Goal: Task Accomplishment & Management: Use online tool/utility

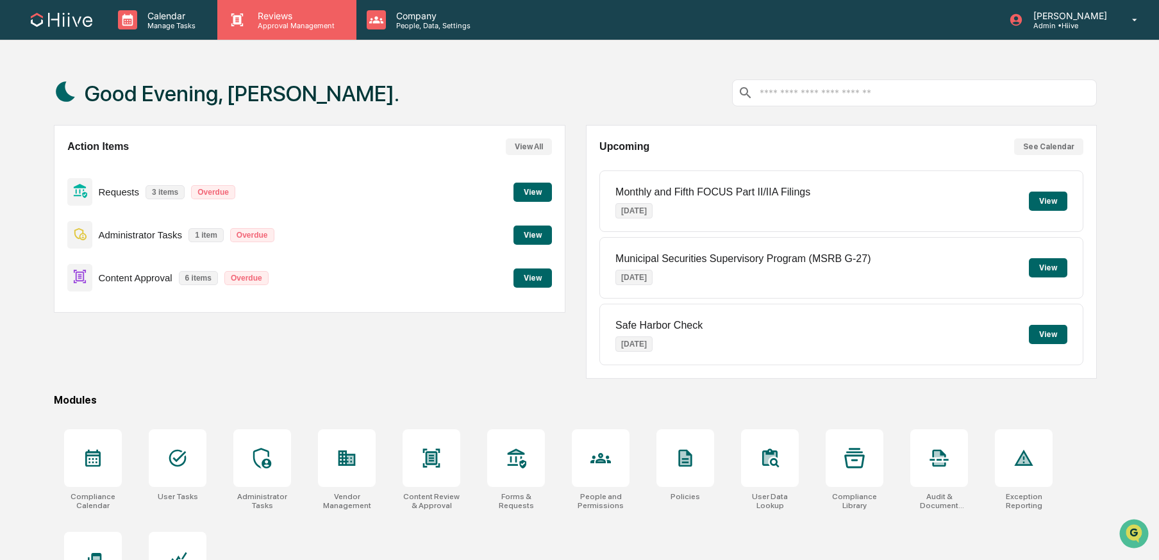
click at [280, 30] on div "Reviews Approval Management" at bounding box center [286, 20] width 138 height 40
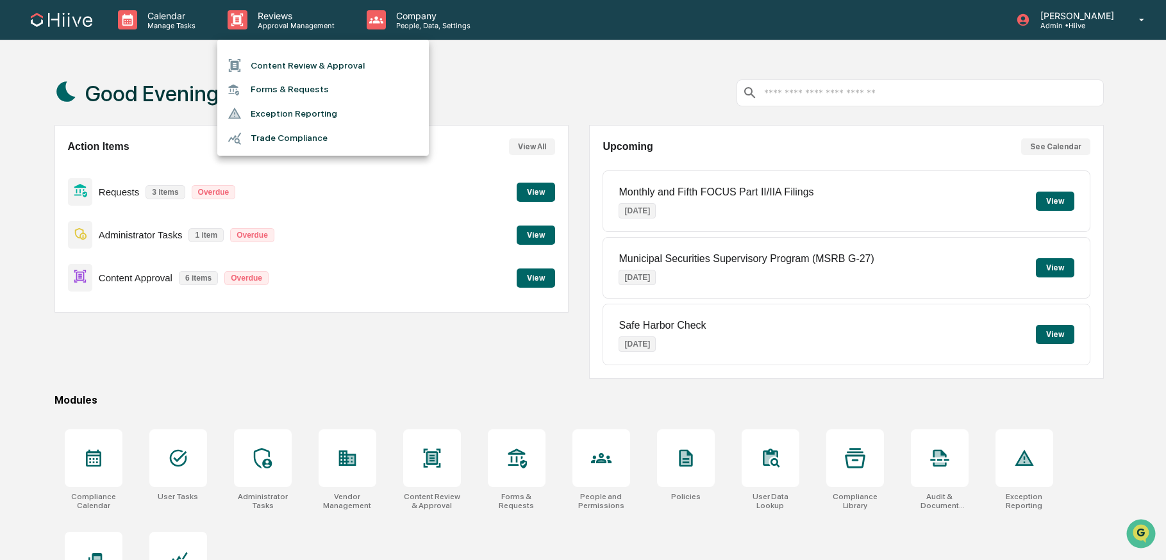
click at [286, 62] on li "Content Review & Approval" at bounding box center [323, 65] width 212 height 24
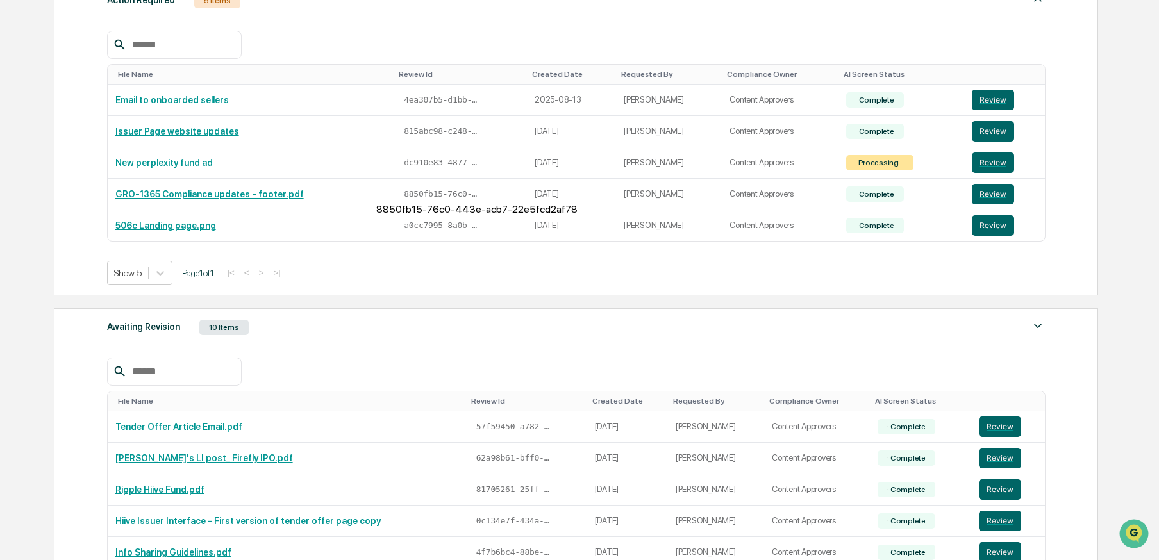
scroll to position [225, 0]
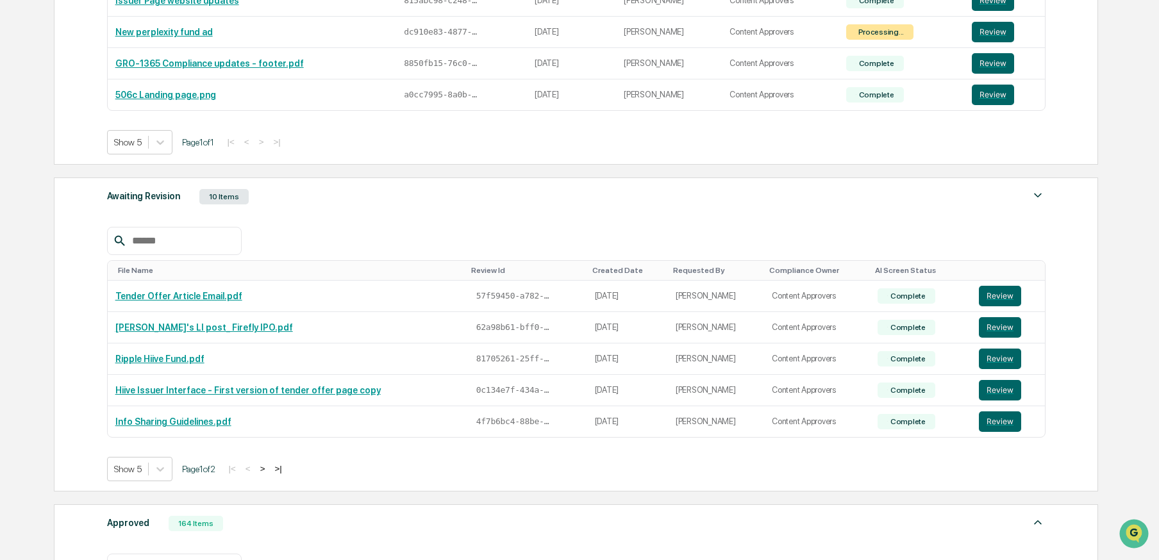
scroll to position [414, 0]
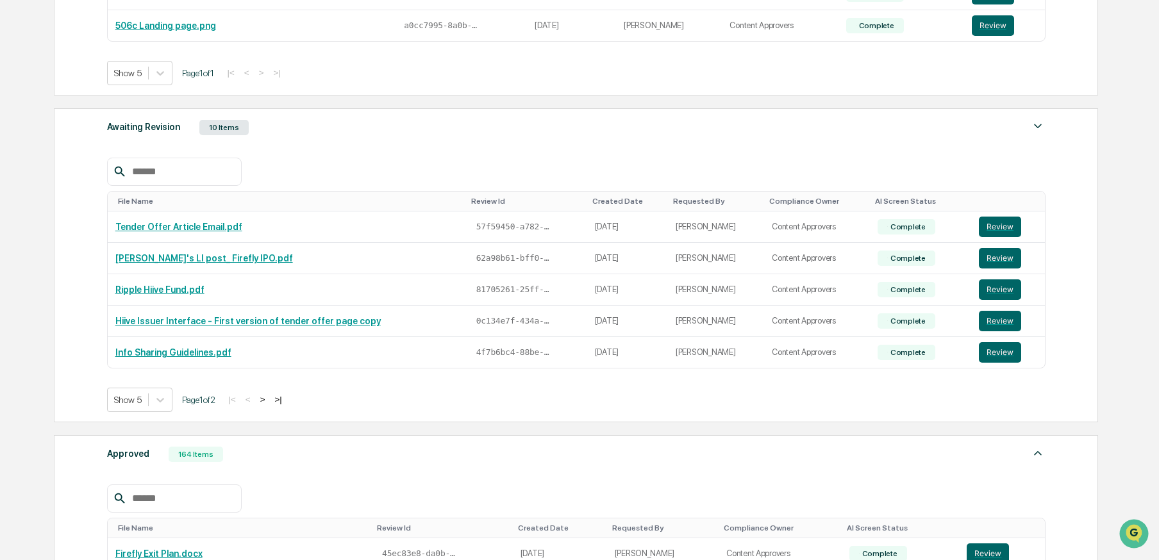
click at [194, 485] on div at bounding box center [174, 499] width 135 height 28
click at [194, 491] on input "text" at bounding box center [181, 499] width 109 height 17
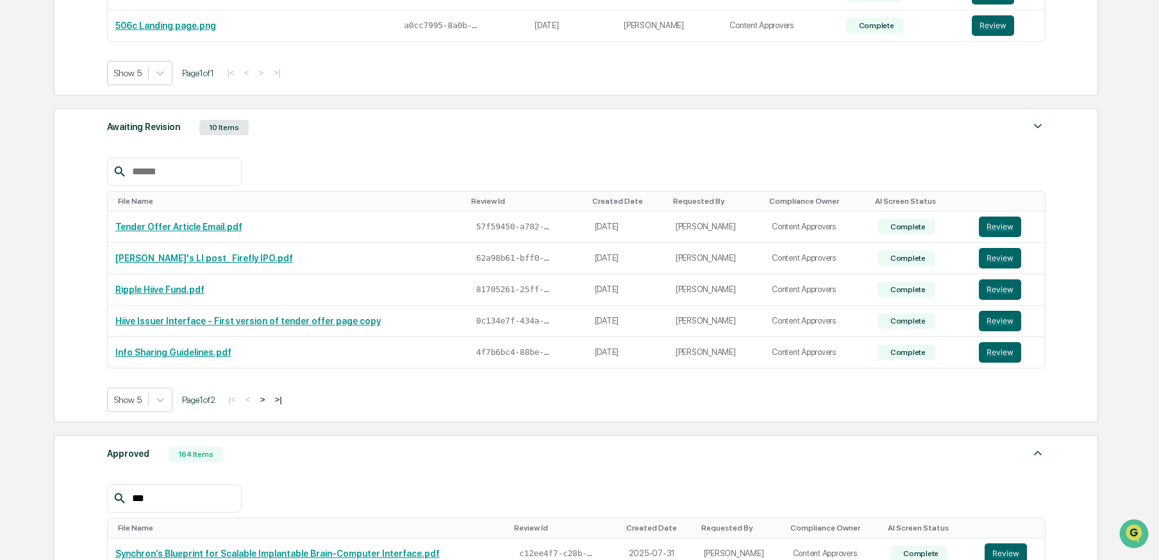
scroll to position [407, 0]
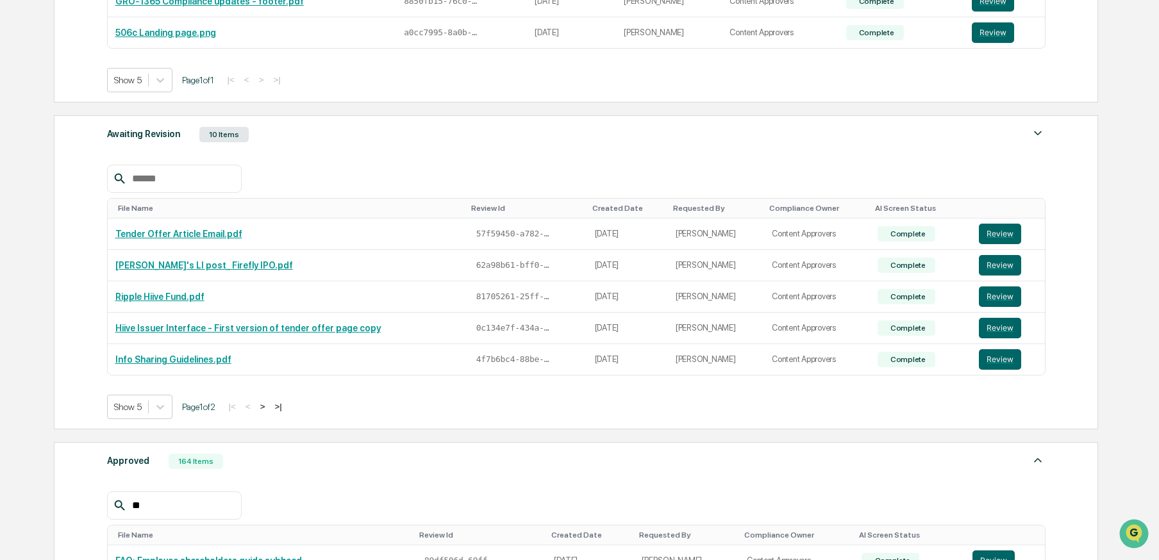
type input "*"
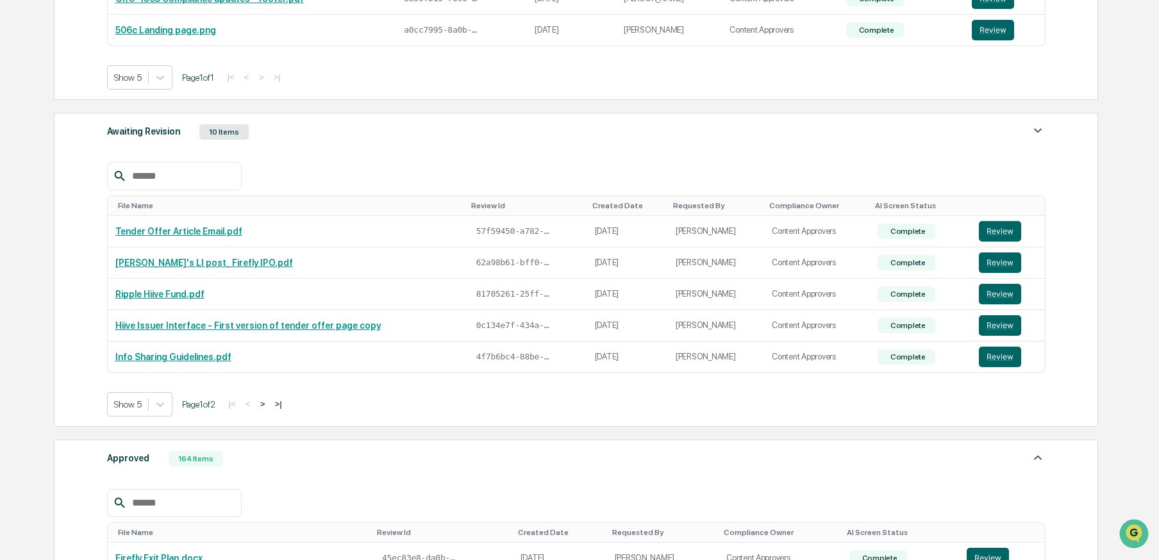
scroll to position [413, 0]
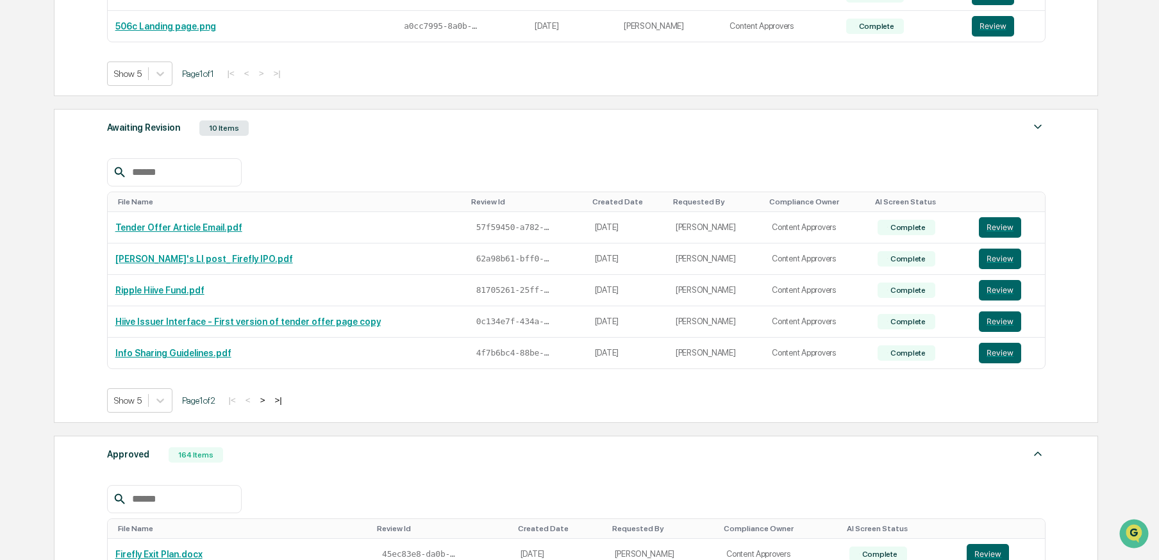
click at [178, 491] on input "text" at bounding box center [181, 499] width 109 height 17
type input "*****"
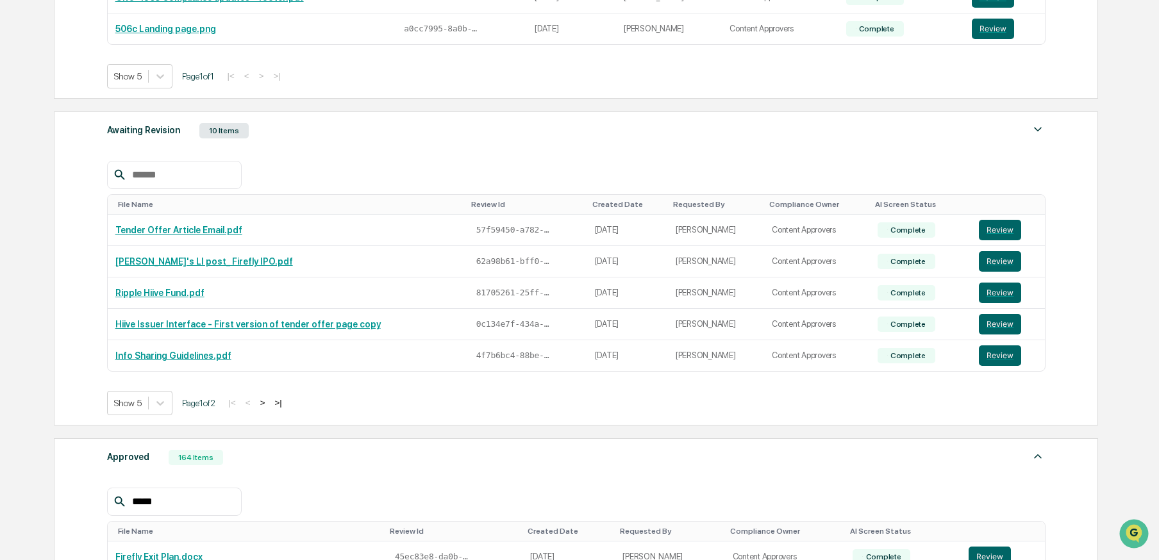
drag, startPoint x: 1000, startPoint y: 323, endPoint x: 985, endPoint y: 322, distance: 15.4
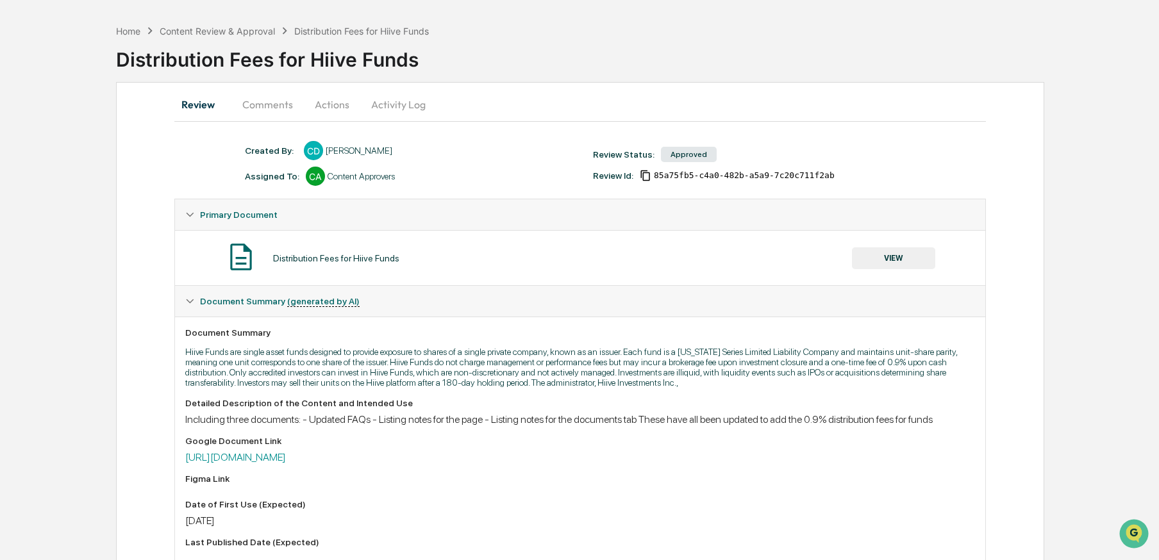
scroll to position [161, 0]
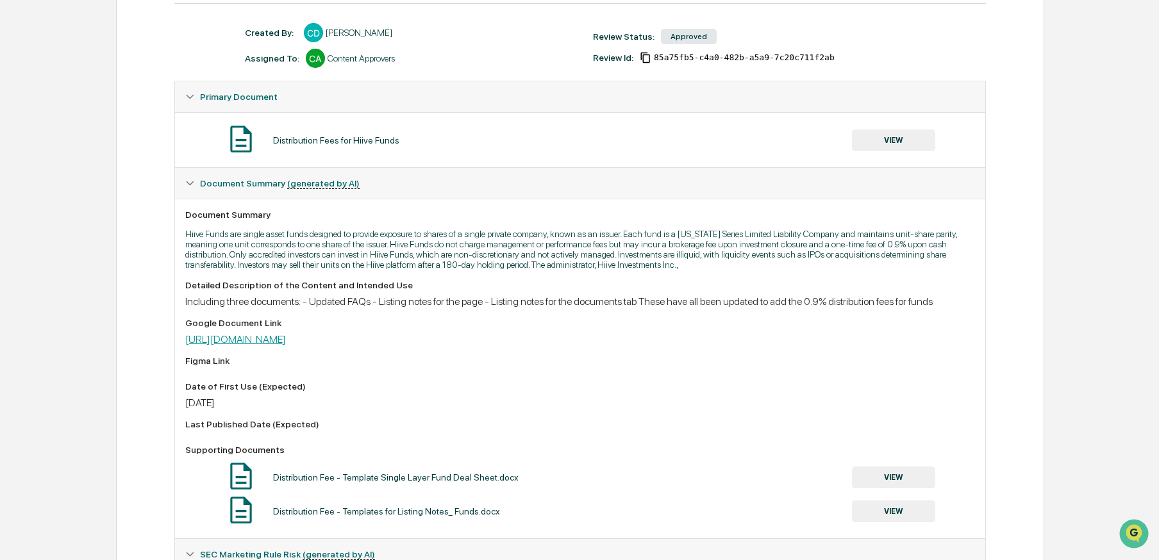
click at [286, 346] on link "https://docs.google.com/document/d/1qL8R8BUKjJpRVn9sRqmvQdMHQzoJUmvWZd8UomVdmRQ…" at bounding box center [235, 339] width 101 height 12
